Goal: Task Accomplishment & Management: Manage account settings

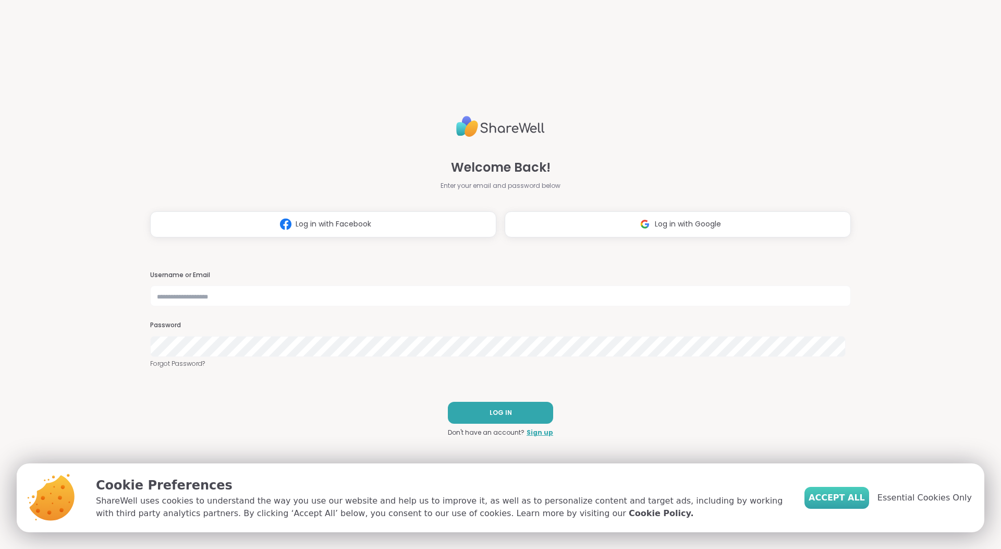
click at [851, 496] on span "Accept All" at bounding box center [837, 497] width 56 height 13
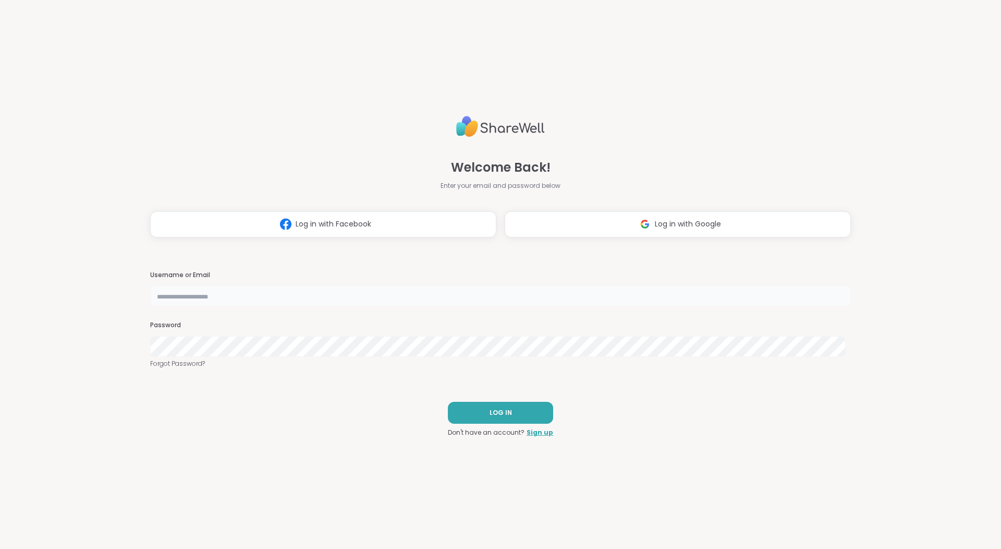
click at [505, 296] on input "text" at bounding box center [500, 295] width 701 height 21
type input "**********"
click at [498, 413] on span "LOG IN" at bounding box center [501, 412] width 22 height 9
